Goal: Check status

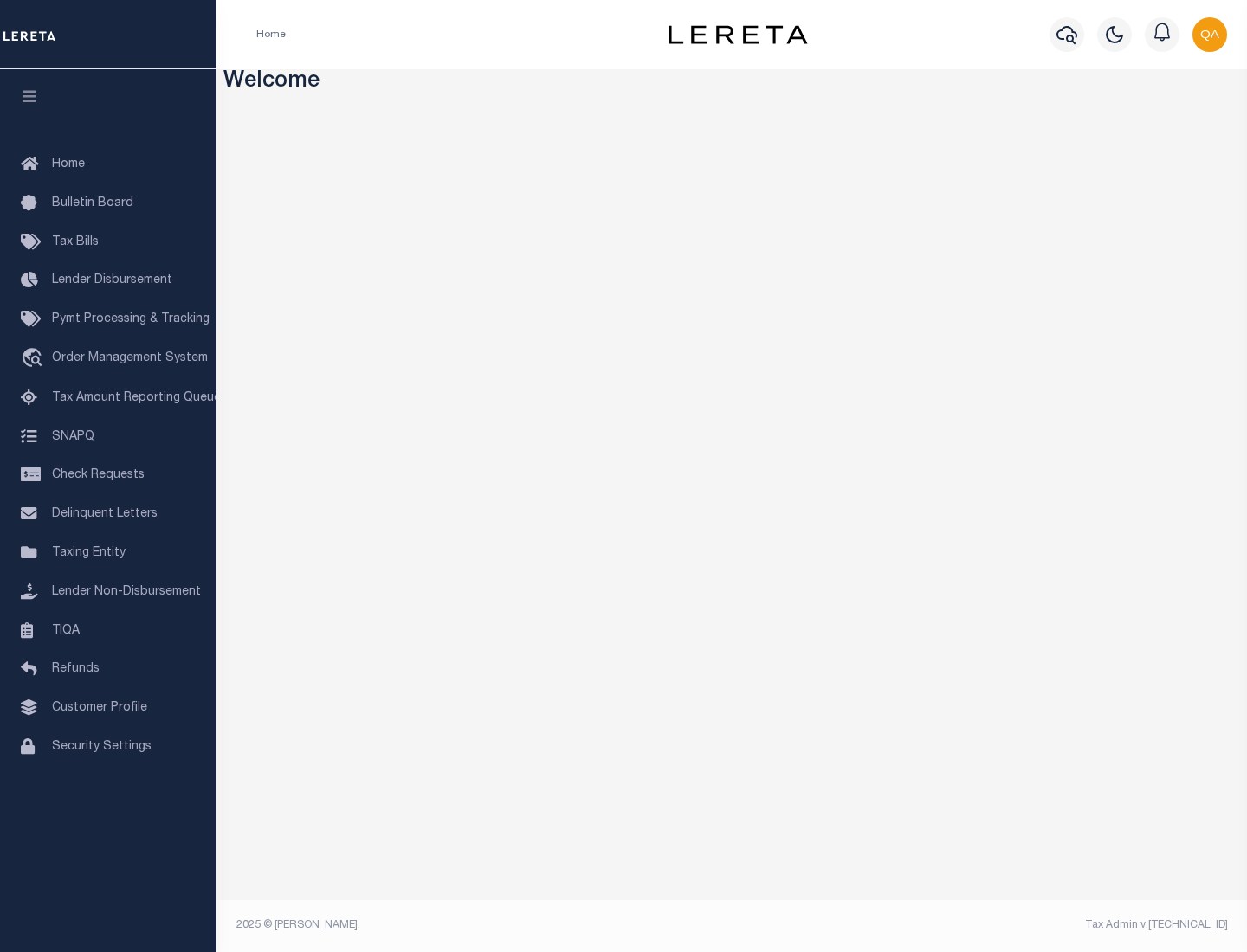
click at [108, 475] on span "Check Requests" at bounding box center [98, 475] width 92 height 12
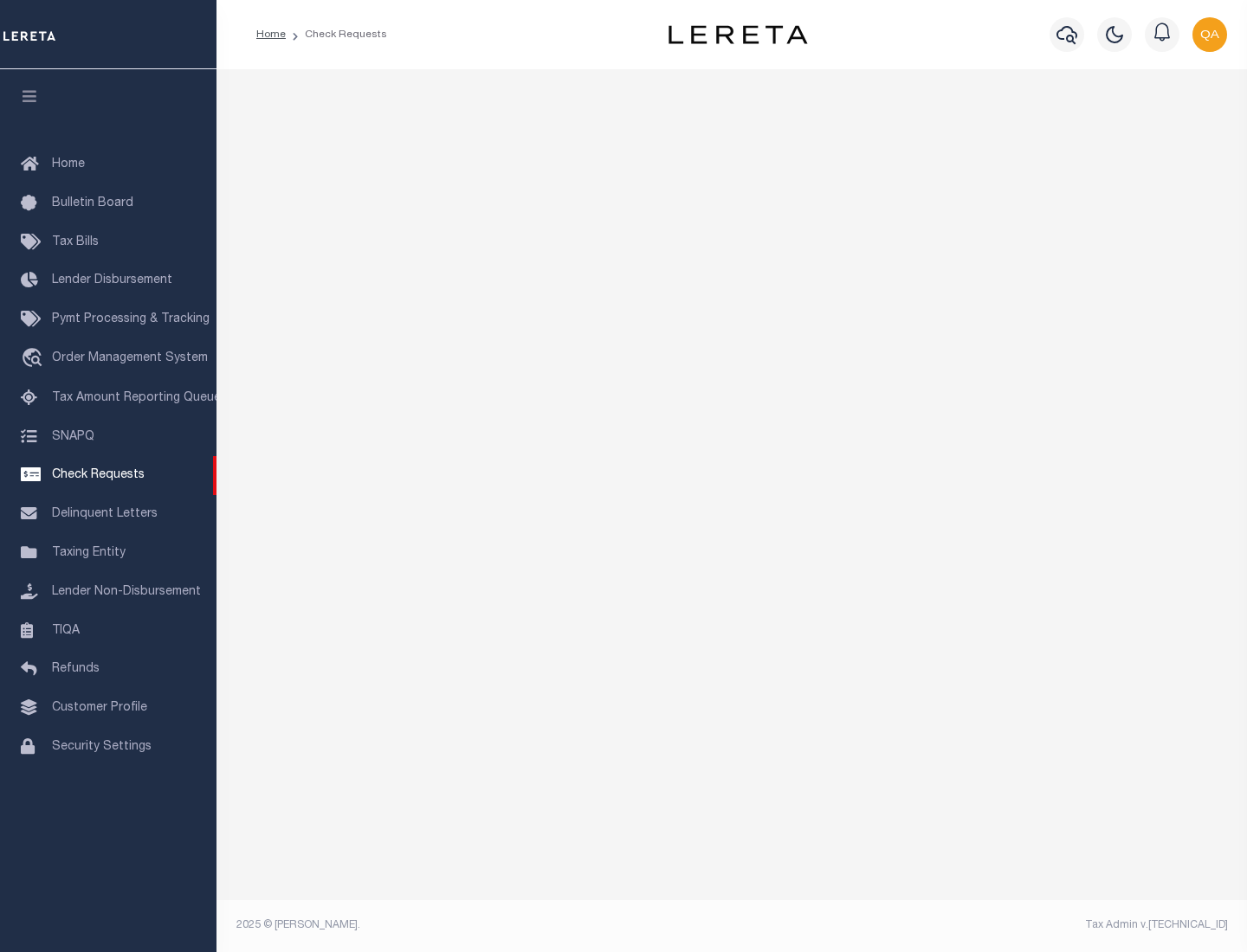
select select "50"
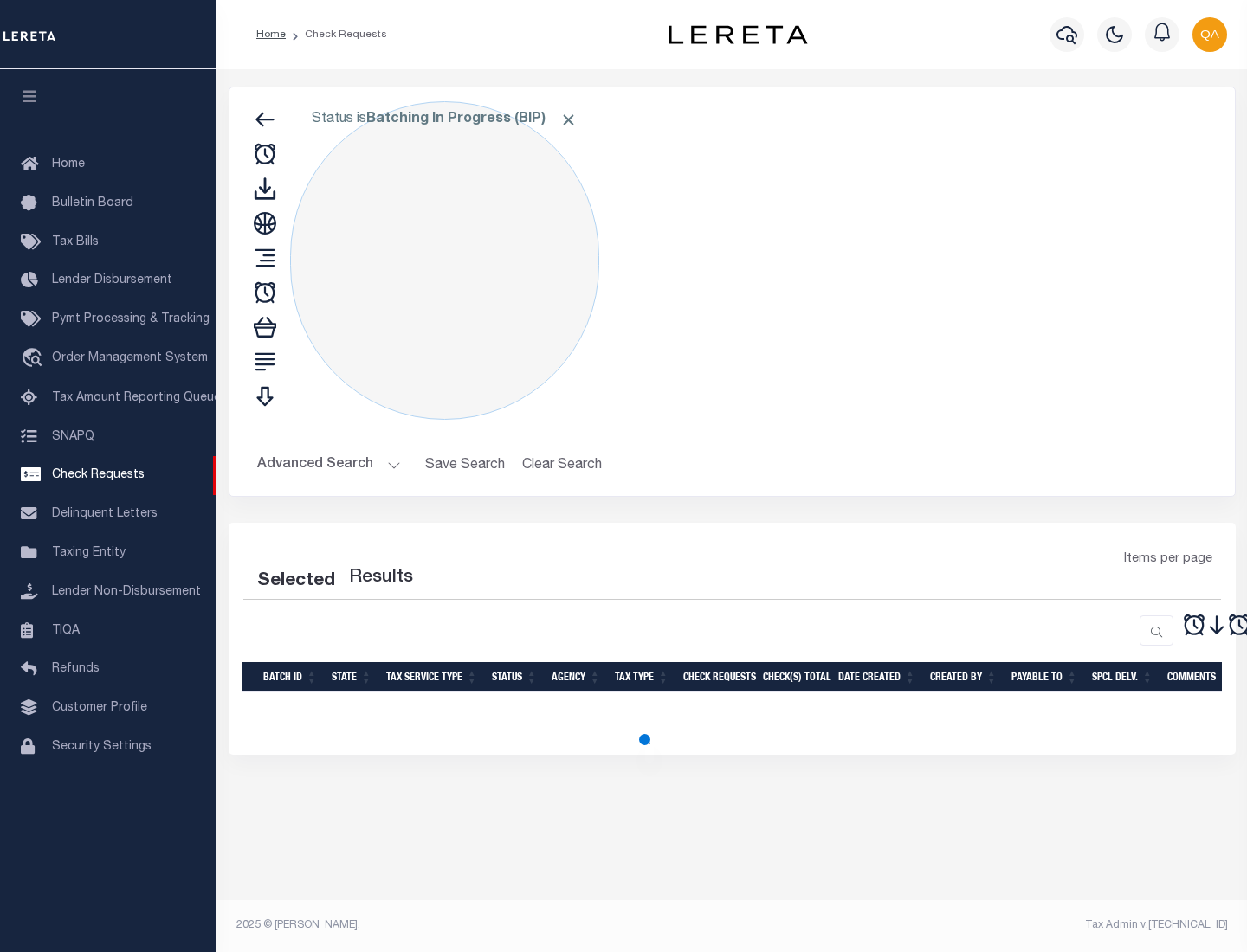
select select "50"
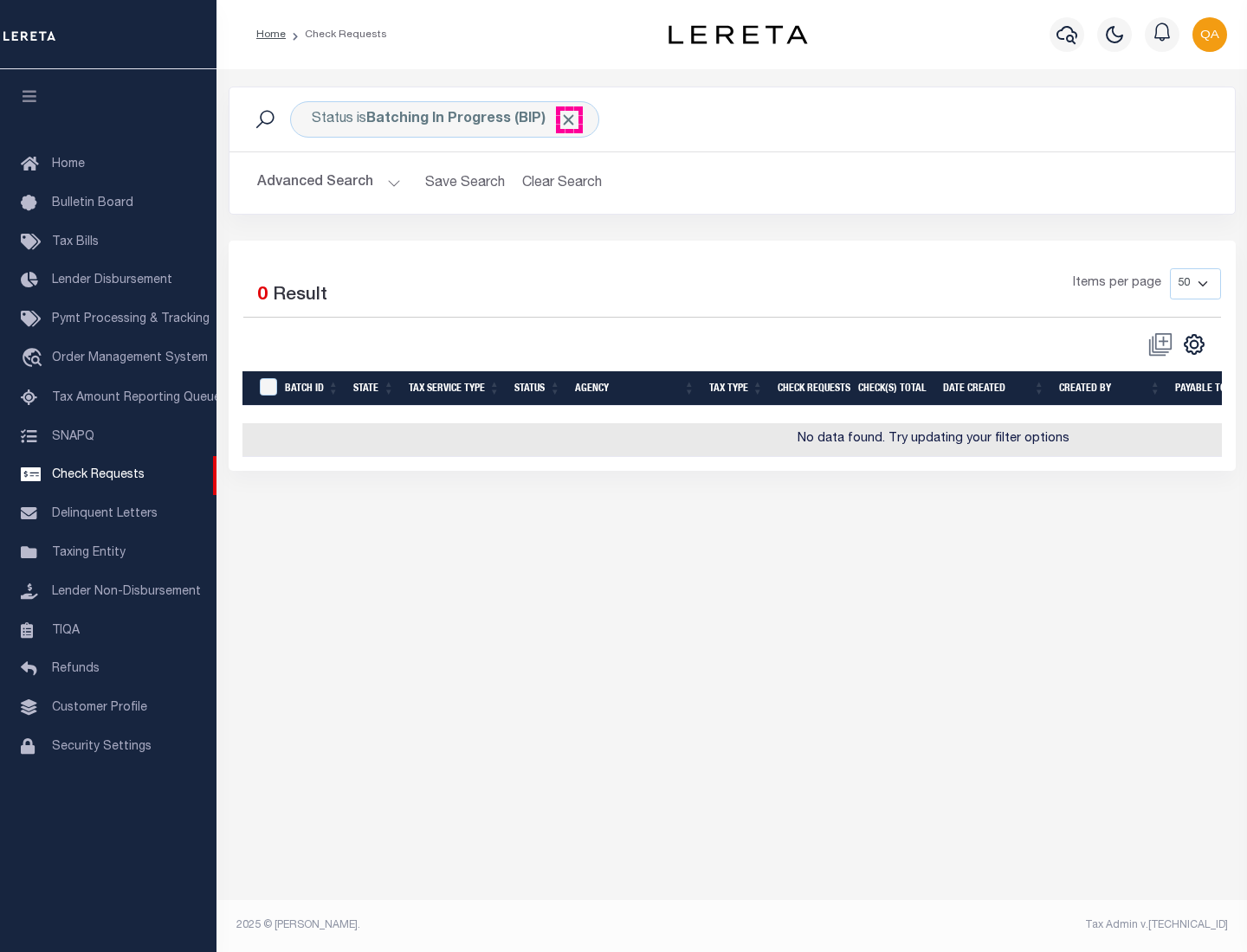
click at [569, 119] on span "Click to Remove" at bounding box center [568, 119] width 18 height 18
